Goal: Communication & Community: Participate in discussion

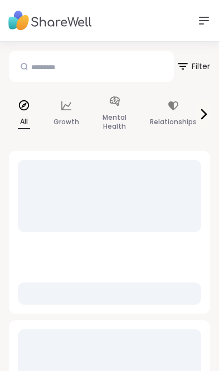
click at [122, 112] on p "Mental Health" at bounding box center [114, 122] width 24 height 22
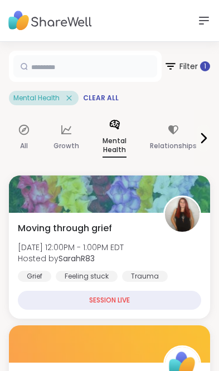
click at [106, 60] on input "text" at bounding box center [85, 66] width 144 height 22
click at [155, 66] on input "**********" at bounding box center [85, 66] width 144 height 22
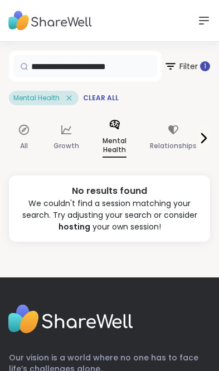
click at [146, 68] on input "**********" at bounding box center [85, 66] width 144 height 22
type input "*"
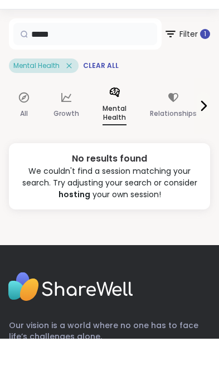
type input "****"
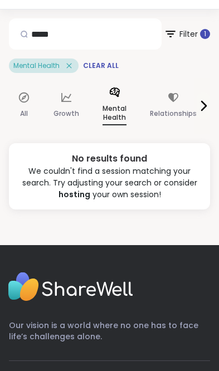
click at [24, 106] on div "All" at bounding box center [24, 105] width 30 height 57
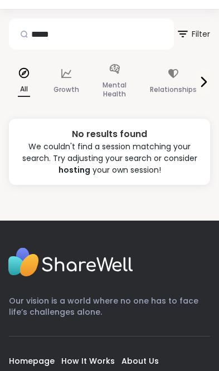
click at [208, 77] on icon at bounding box center [202, 81] width 13 height 13
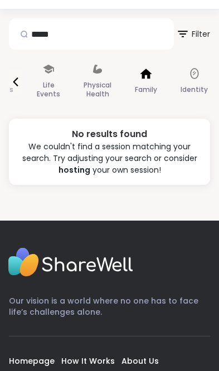
click at [143, 80] on div "Family" at bounding box center [146, 82] width 40 height 56
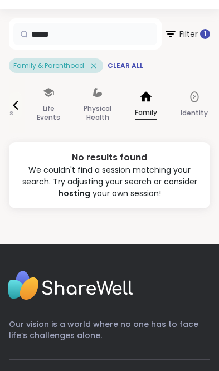
click at [111, 32] on input "****" at bounding box center [85, 34] width 144 height 22
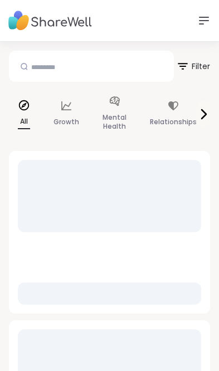
click at [119, 111] on p "Mental Health" at bounding box center [114, 122] width 24 height 22
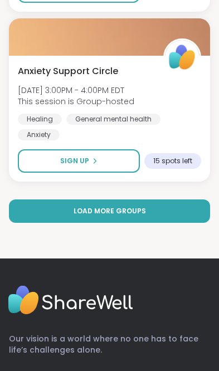
scroll to position [6213, 0]
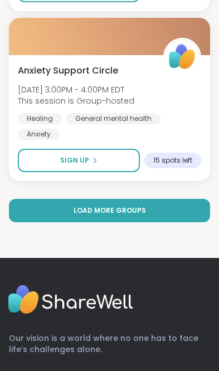
click at [169, 199] on button "Load more groups" at bounding box center [109, 210] width 201 height 23
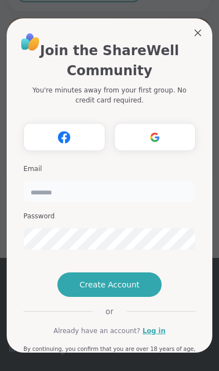
click at [157, 203] on input "email" at bounding box center [109, 191] width 172 height 22
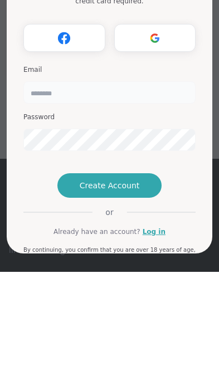
type input "**********"
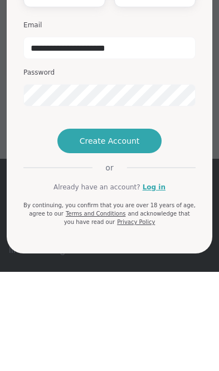
click at [132, 228] on button "Create Account" at bounding box center [109, 240] width 105 height 24
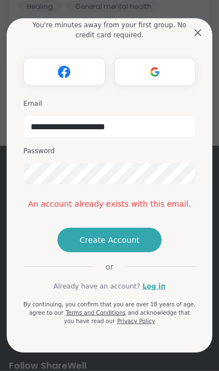
scroll to position [6326, 0]
click at [208, 20] on div "**********" at bounding box center [109, 152] width 205 height 398
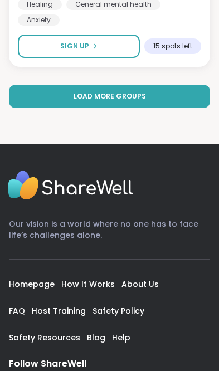
click at [98, 278] on link "How It Works" at bounding box center [87, 283] width 53 height 11
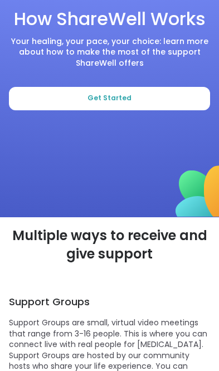
scroll to position [107, 0]
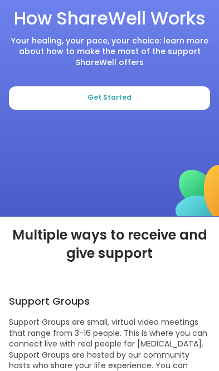
click at [177, 164] on img at bounding box center [197, 190] width 44 height 52
click at [173, 91] on button "Get Started" at bounding box center [109, 97] width 201 height 23
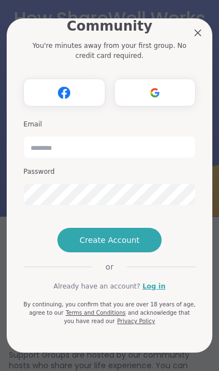
scroll to position [70, 0]
click at [156, 291] on link "Log in" at bounding box center [153, 286] width 23 height 10
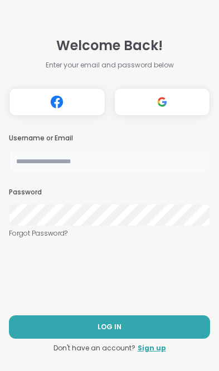
click at [141, 154] on input "text" at bounding box center [109, 161] width 201 height 22
type input "**********"
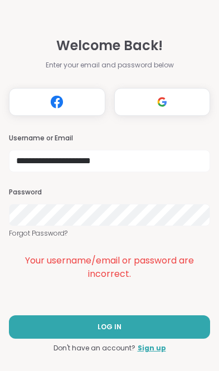
click at [177, 327] on button "LOG IN" at bounding box center [109, 326] width 201 height 23
click at [174, 326] on button "LOG IN" at bounding box center [109, 326] width 201 height 23
click at [136, 325] on button "LOG IN" at bounding box center [109, 326] width 201 height 23
click at [191, 328] on button "LOG IN" at bounding box center [109, 326] width 201 height 23
click at [161, 322] on button "LOG IN" at bounding box center [109, 326] width 201 height 23
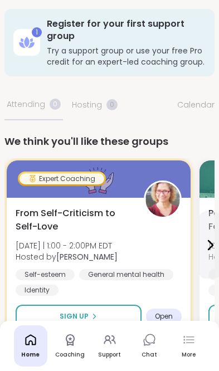
click at [119, 339] on link "Support" at bounding box center [109, 345] width 33 height 41
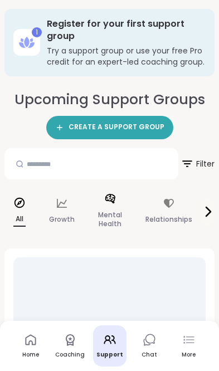
click at [109, 214] on p "Mental Health" at bounding box center [110, 219] width 24 height 22
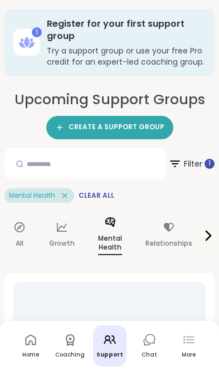
click at [153, 339] on icon at bounding box center [148, 339] width 13 height 13
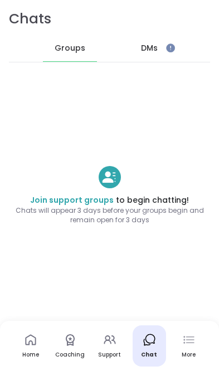
click at [111, 343] on icon at bounding box center [107, 341] width 7 height 3
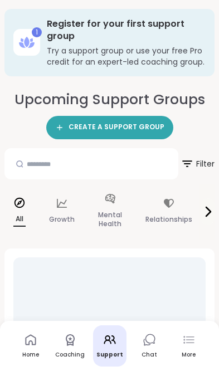
click at [194, 348] on div "More" at bounding box center [188, 345] width 33 height 41
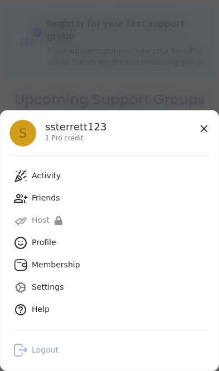
click at [207, 126] on icon at bounding box center [203, 128] width 13 height 13
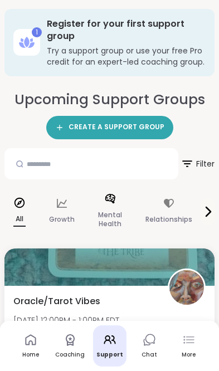
click at [110, 214] on p "Mental Health" at bounding box center [110, 219] width 24 height 22
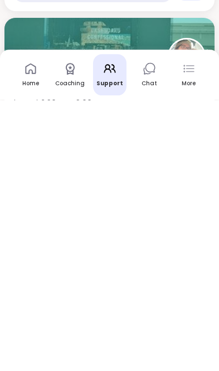
scroll to position [589, 0]
